Goal: Check status: Check status

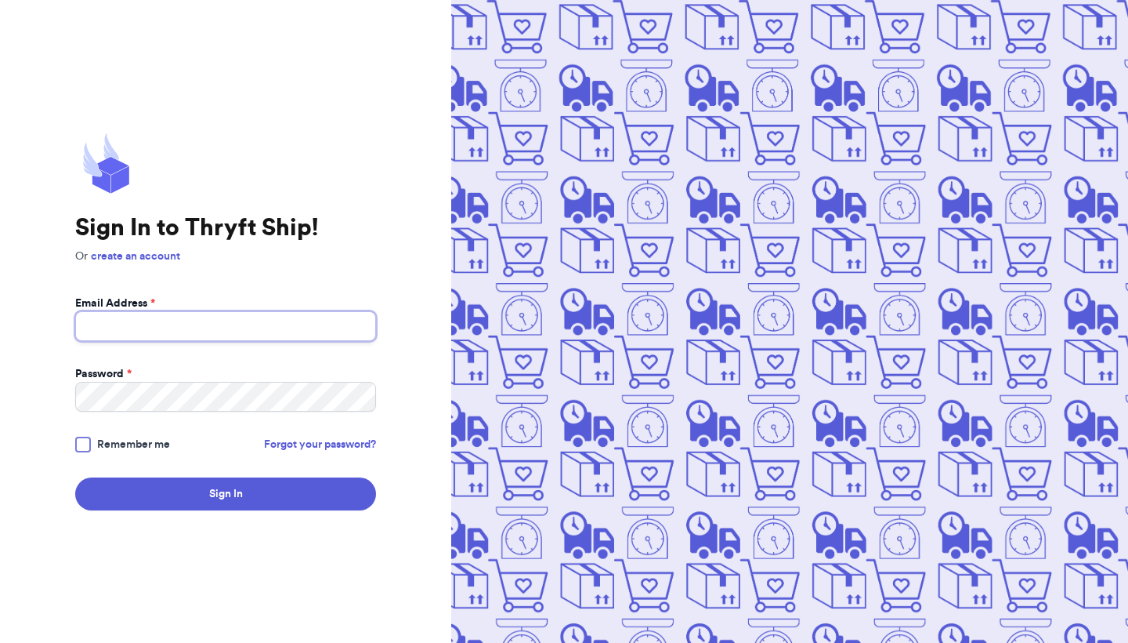
type input "[PERSON_NAME][EMAIL_ADDRESS][PERSON_NAME][DOMAIN_NAME]"
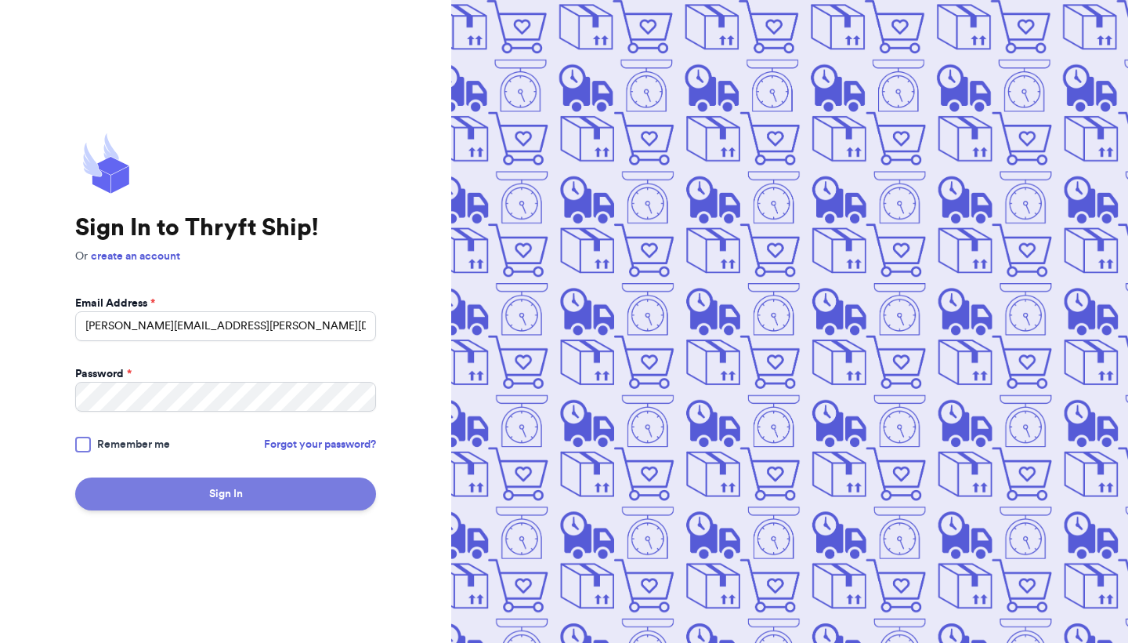
click at [302, 484] on button "Sign In" at bounding box center [225, 493] width 301 height 33
click at [232, 494] on button "Sign In" at bounding box center [225, 493] width 301 height 33
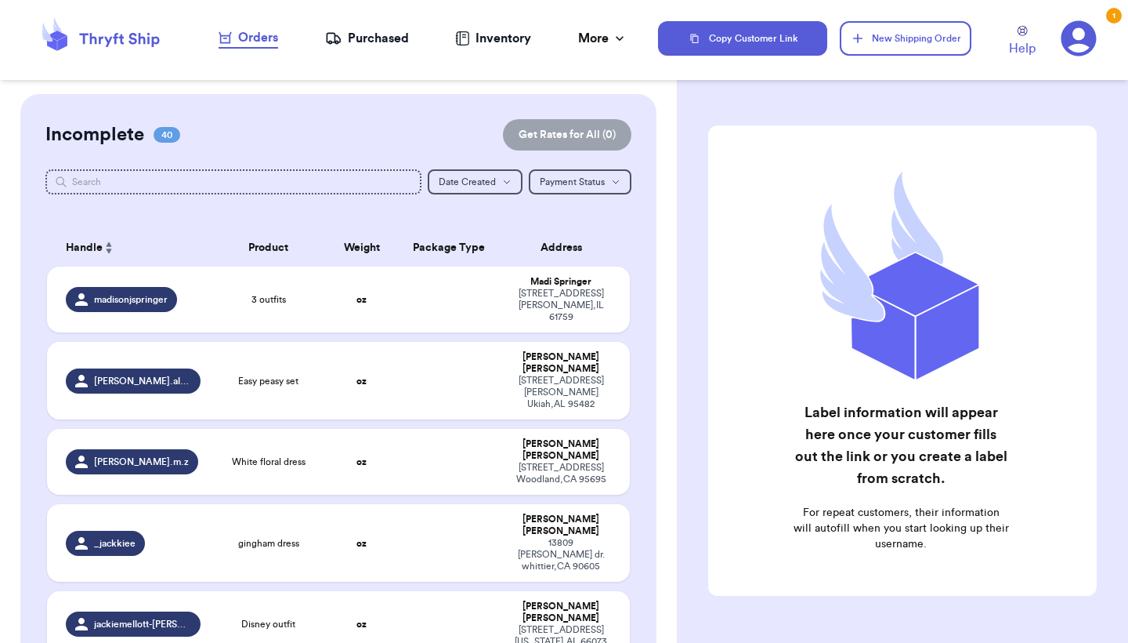
click at [376, 42] on div "Purchased" at bounding box center [367, 38] width 84 height 19
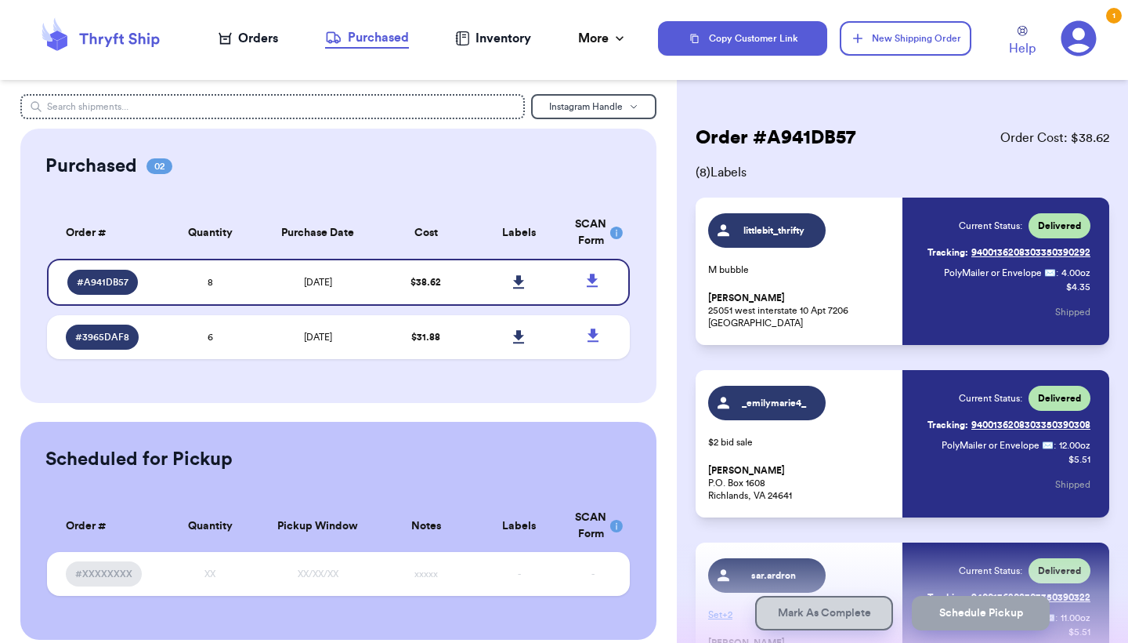
click at [242, 27] on nav "Orders Purchased Inventory More Stats Completed Orders" at bounding box center [423, 39] width 470 height 52
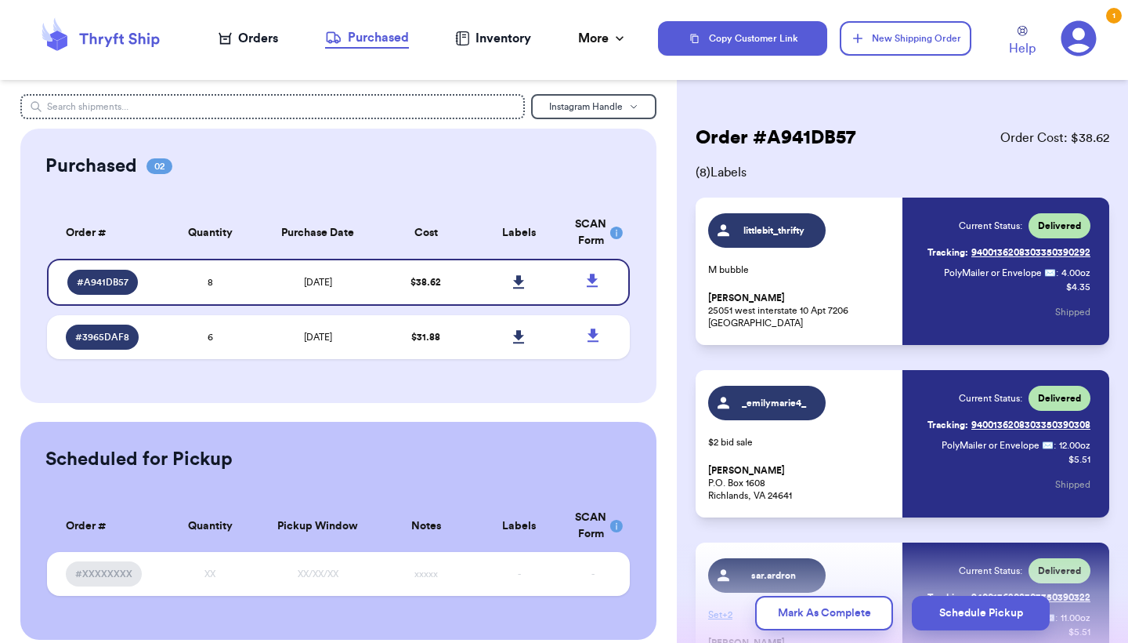
click at [247, 38] on div "Orders" at bounding box center [249, 38] width 60 height 19
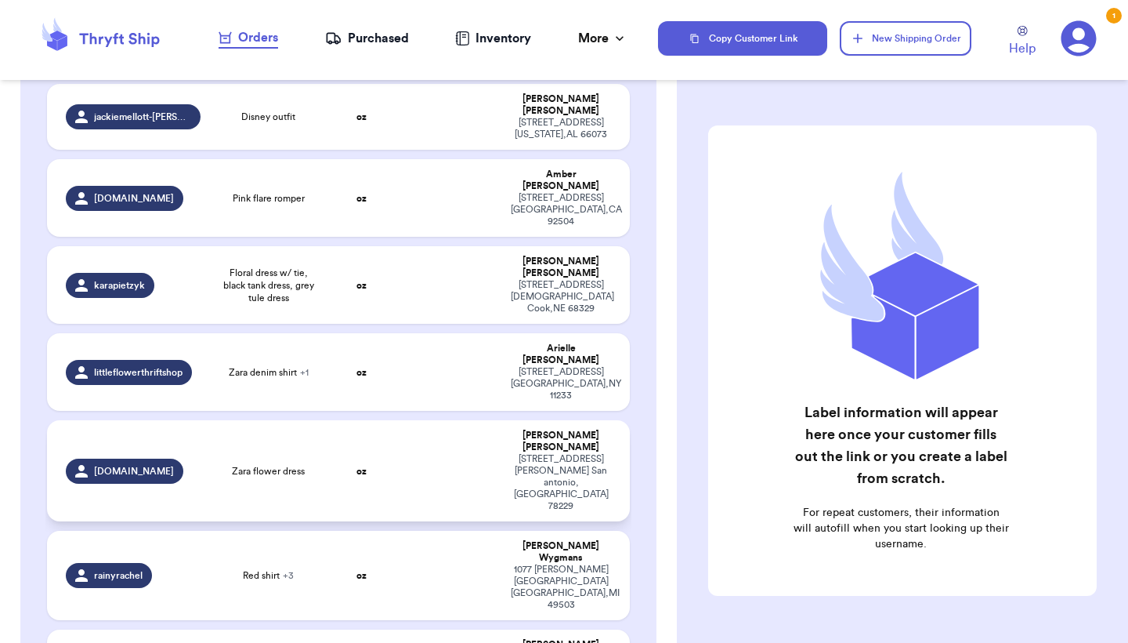
scroll to position [509, 0]
